Goal: Information Seeking & Learning: Learn about a topic

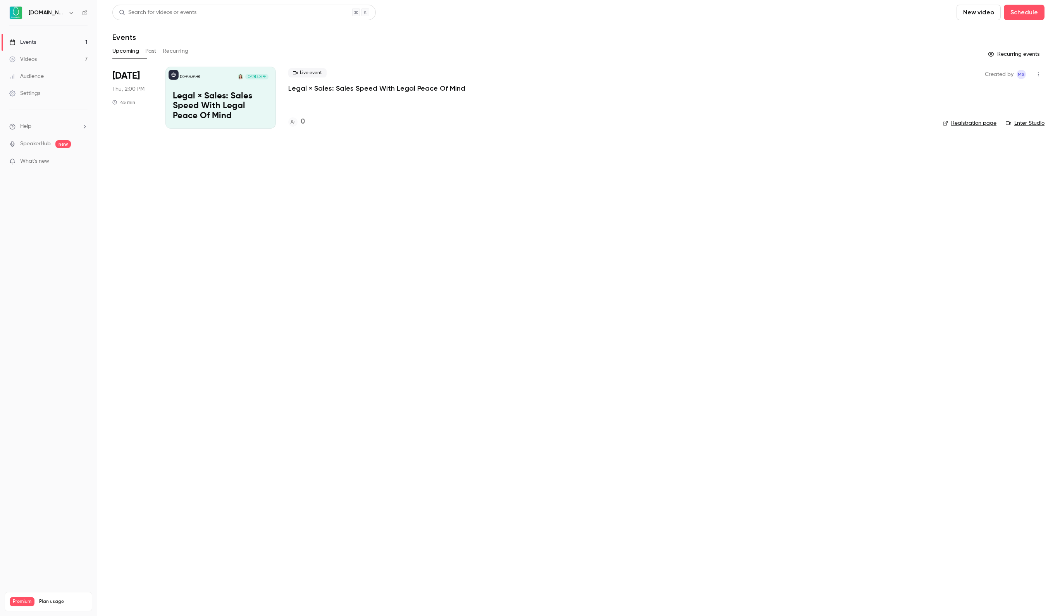
click at [36, 55] on link "Videos 7" at bounding box center [48, 59] width 97 height 17
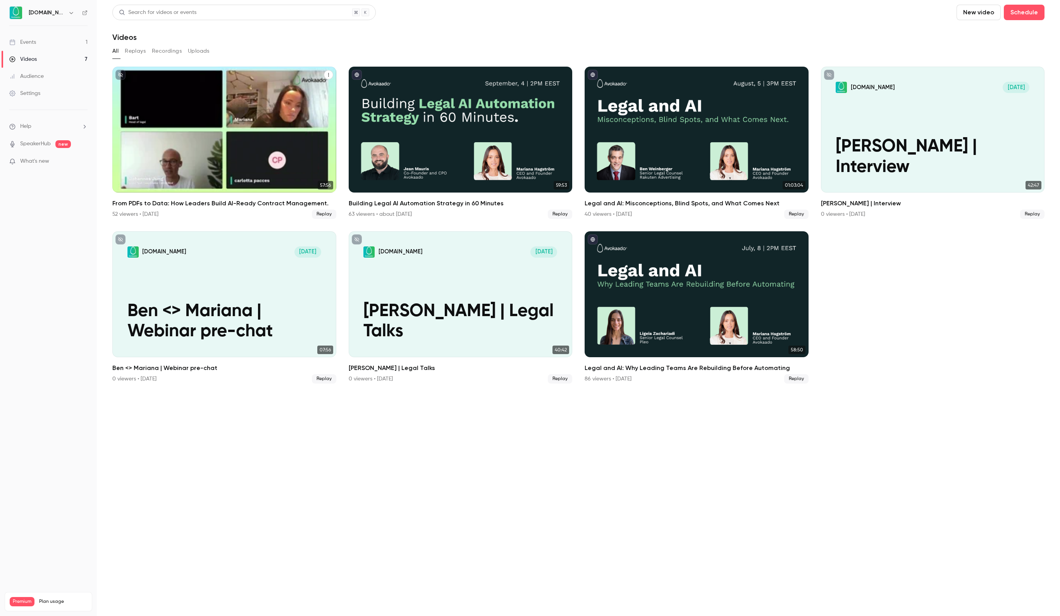
click at [251, 161] on div "From PDFs to Data: How Leaders Build AI-Ready Contract Management." at bounding box center [224, 130] width 224 height 126
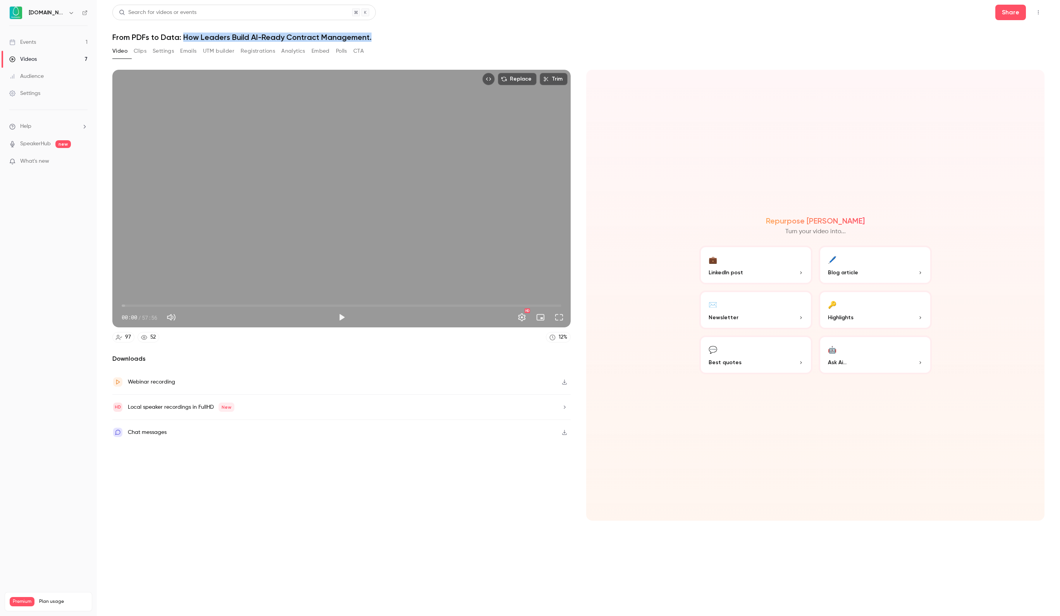
drag, startPoint x: 183, startPoint y: 36, endPoint x: 375, endPoint y: 36, distance: 192.2
click at [375, 36] on h1 "From PDFs to Data: How Leaders Build AI-Ready Contract Management." at bounding box center [578, 37] width 932 height 9
copy h1 "How Leaders Build AI-Ready Contract Management."
